Goal: Complete application form

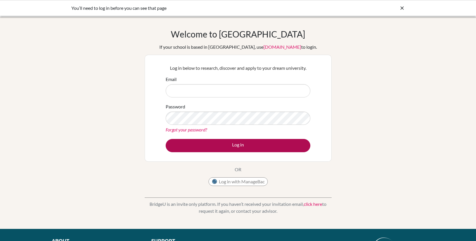
type input "[EMAIL_ADDRESS][DOMAIN_NAME]"
click at [241, 146] on button "Log in" at bounding box center [238, 145] width 145 height 13
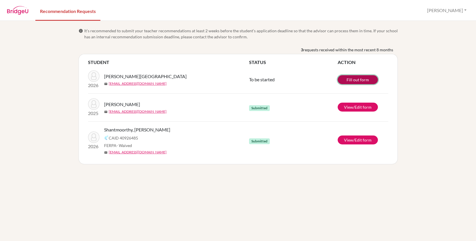
click at [350, 81] on link "Fill out form" at bounding box center [358, 79] width 40 height 9
